Goal: Task Accomplishment & Management: Use online tool/utility

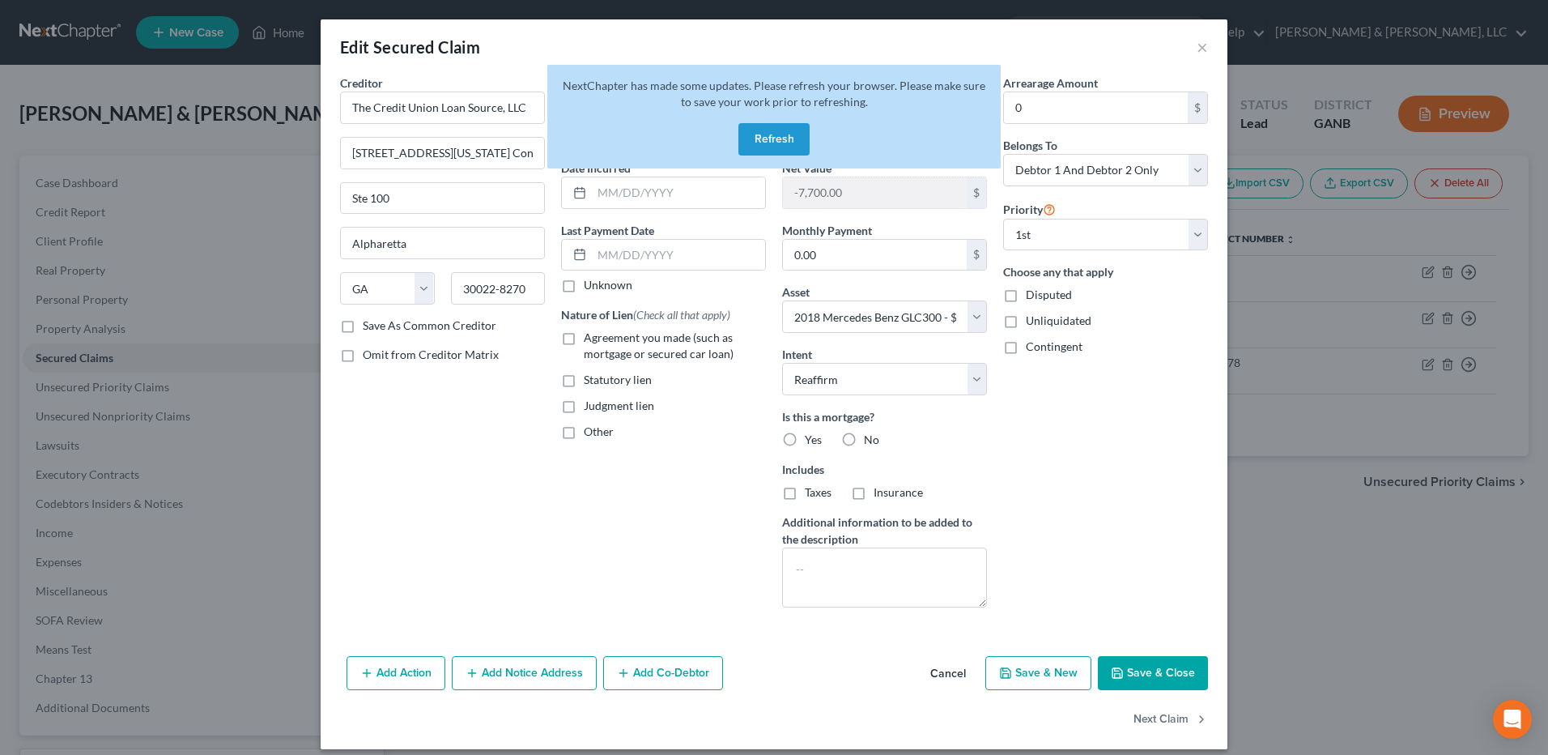
select select "10"
select select "12"
select select "2"
select select "0"
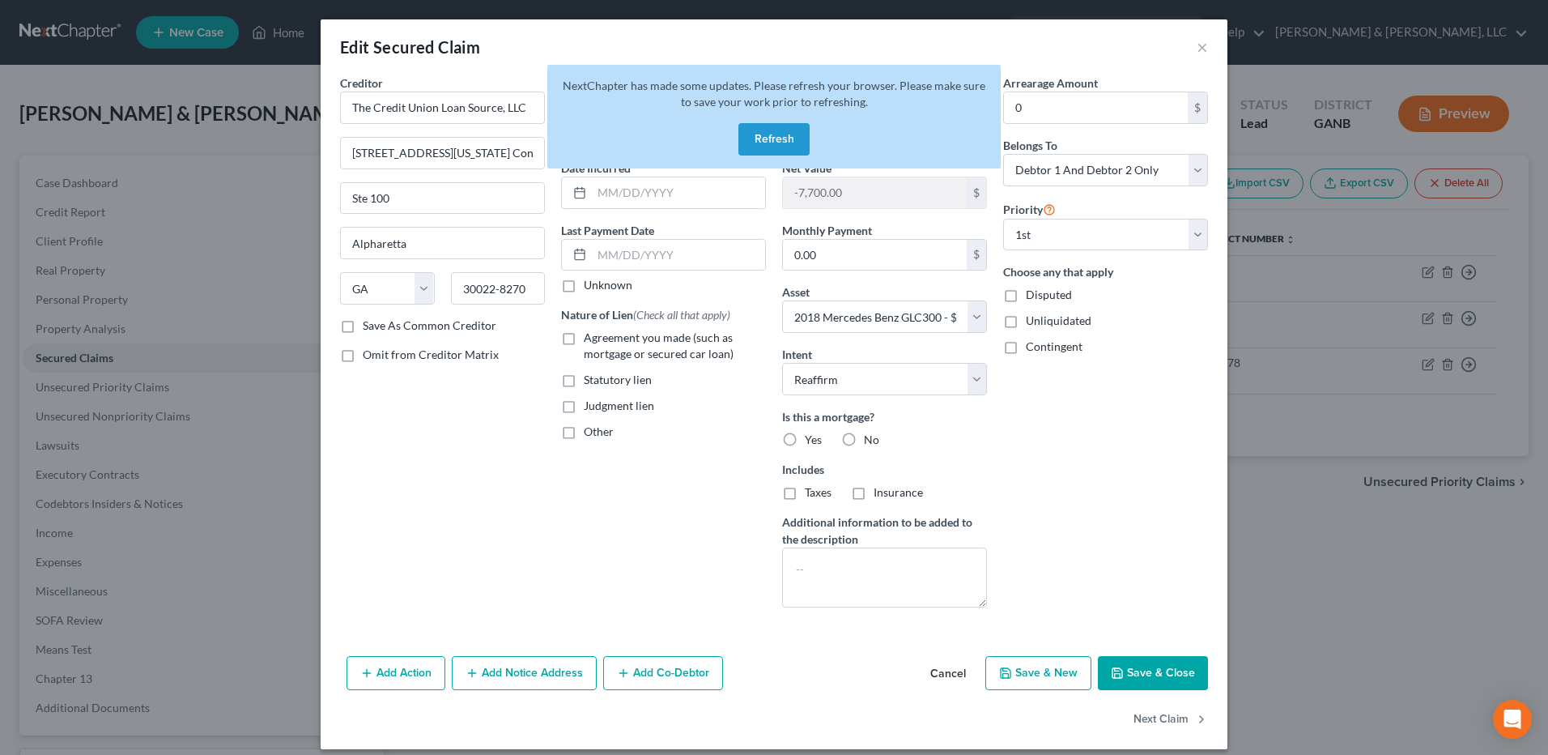
click at [782, 139] on button "Refresh" at bounding box center [773, 139] width 71 height 32
